Goal: Obtain resource: Obtain resource

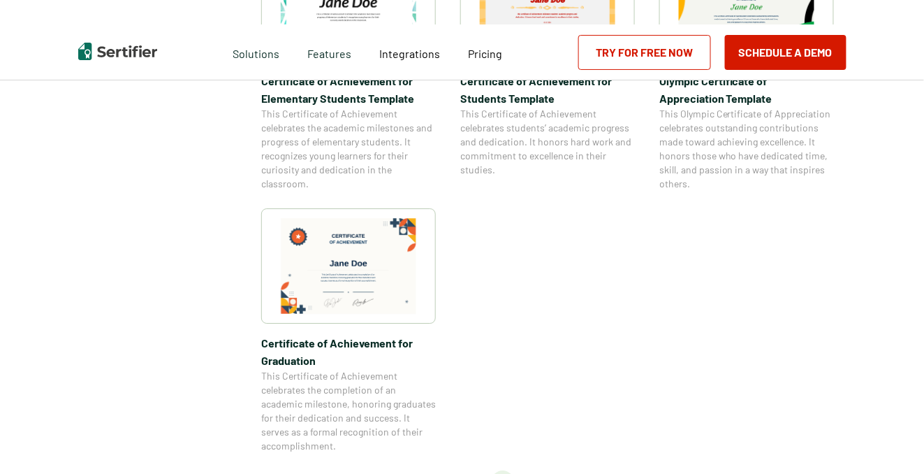
scroll to position [1173, 0]
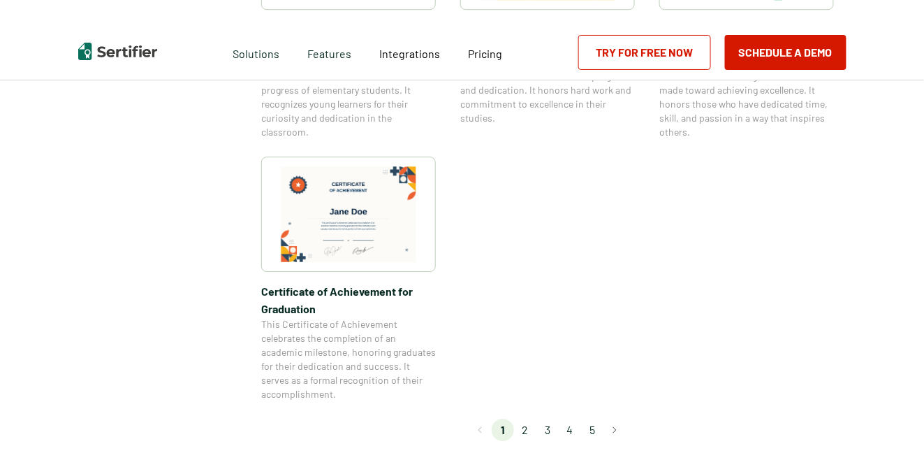
click at [346, 213] on img at bounding box center [349, 214] width 136 height 96
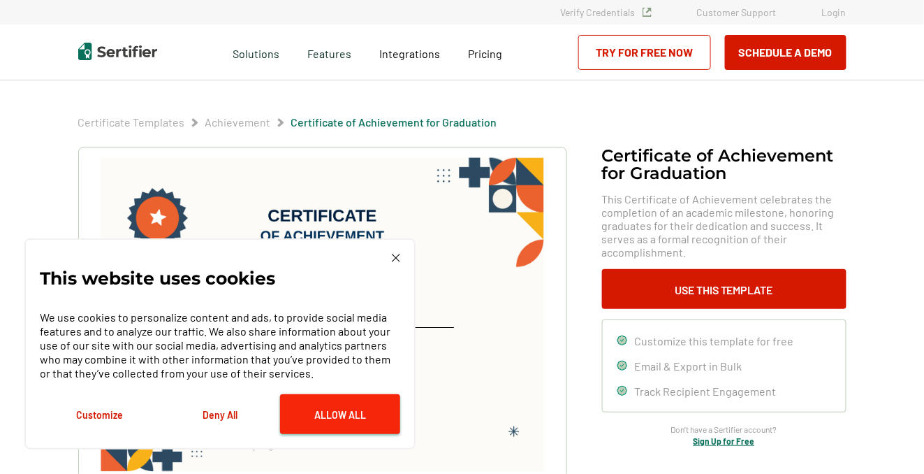
click at [323, 402] on button "Allow All" at bounding box center [340, 414] width 120 height 40
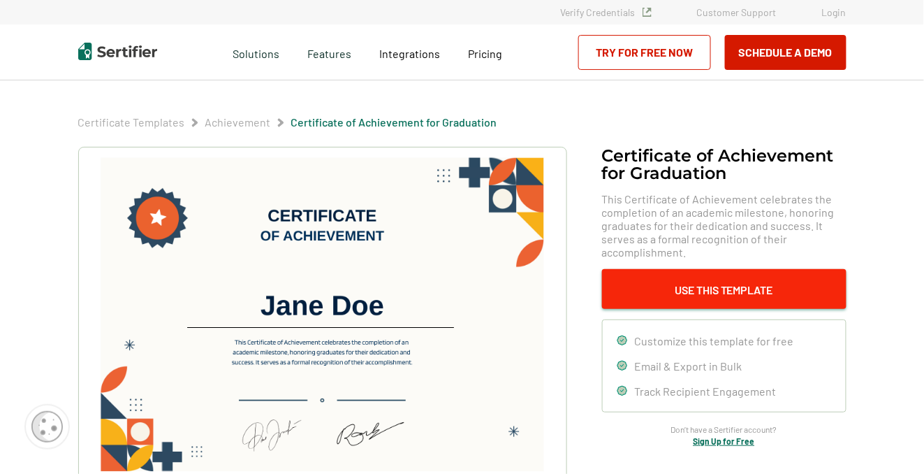
click at [648, 286] on button "Use This Template" at bounding box center [724, 289] width 245 height 40
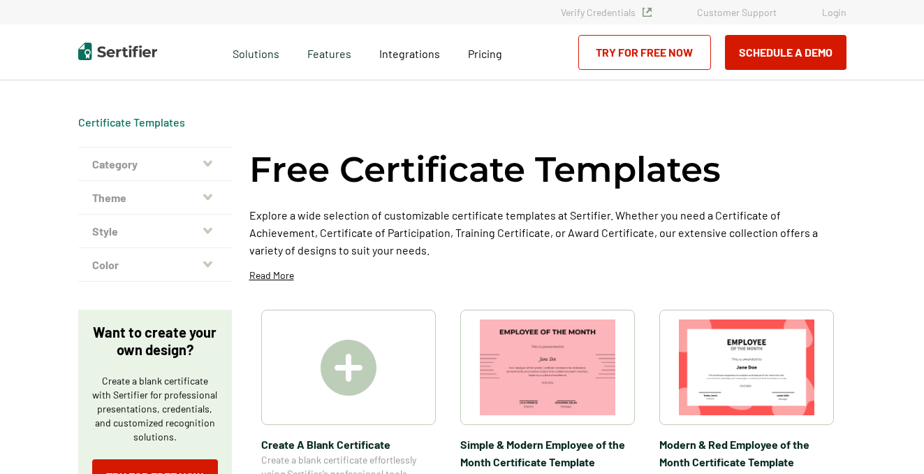
scroll to position [1173, 0]
